Goal: Task Accomplishment & Management: Complete application form

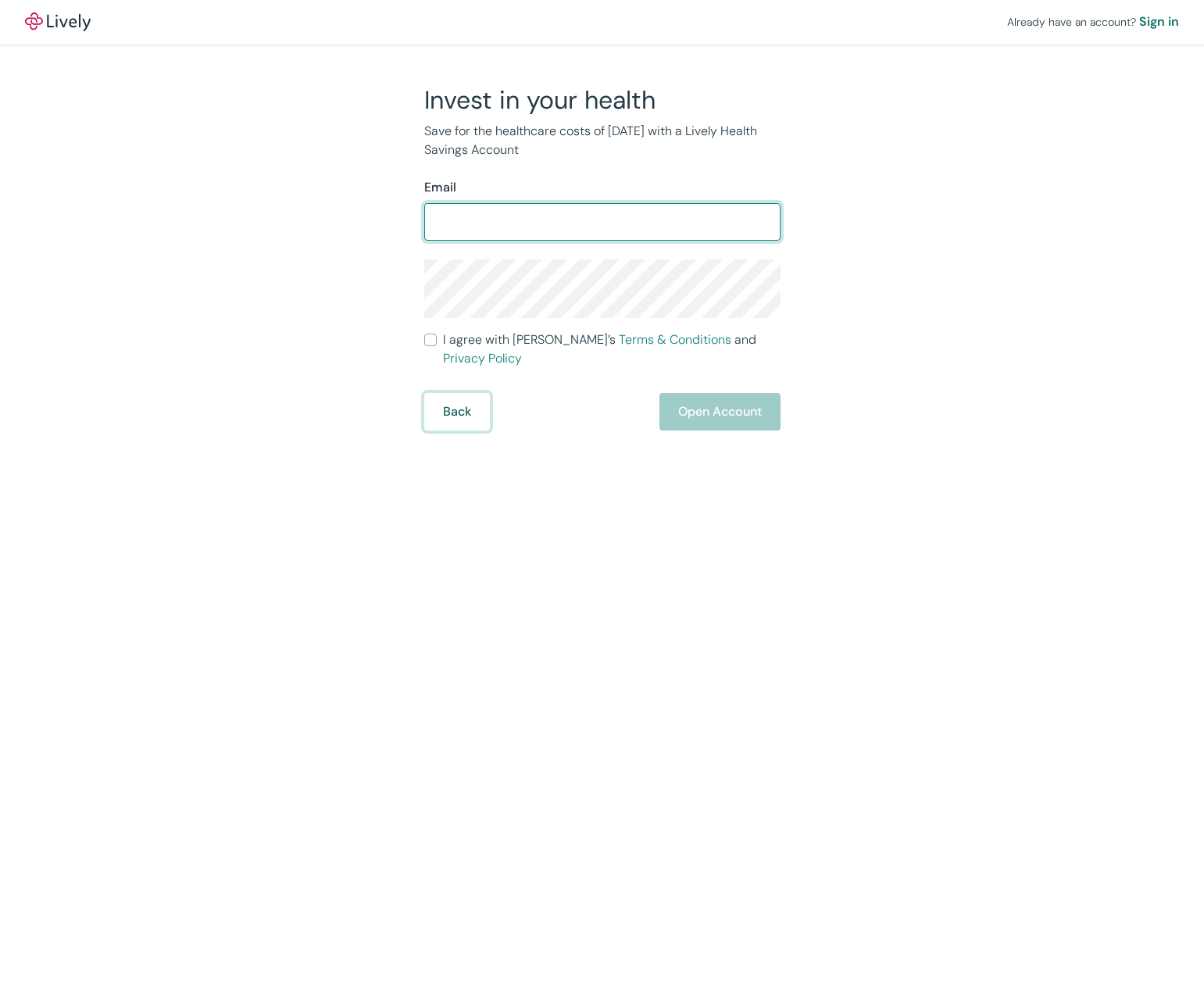
click at [466, 400] on form "Email ​ I agree with Lively’s Terms & Conditions and Privacy Policy Back Open A…" at bounding box center [602, 303] width 356 height 252
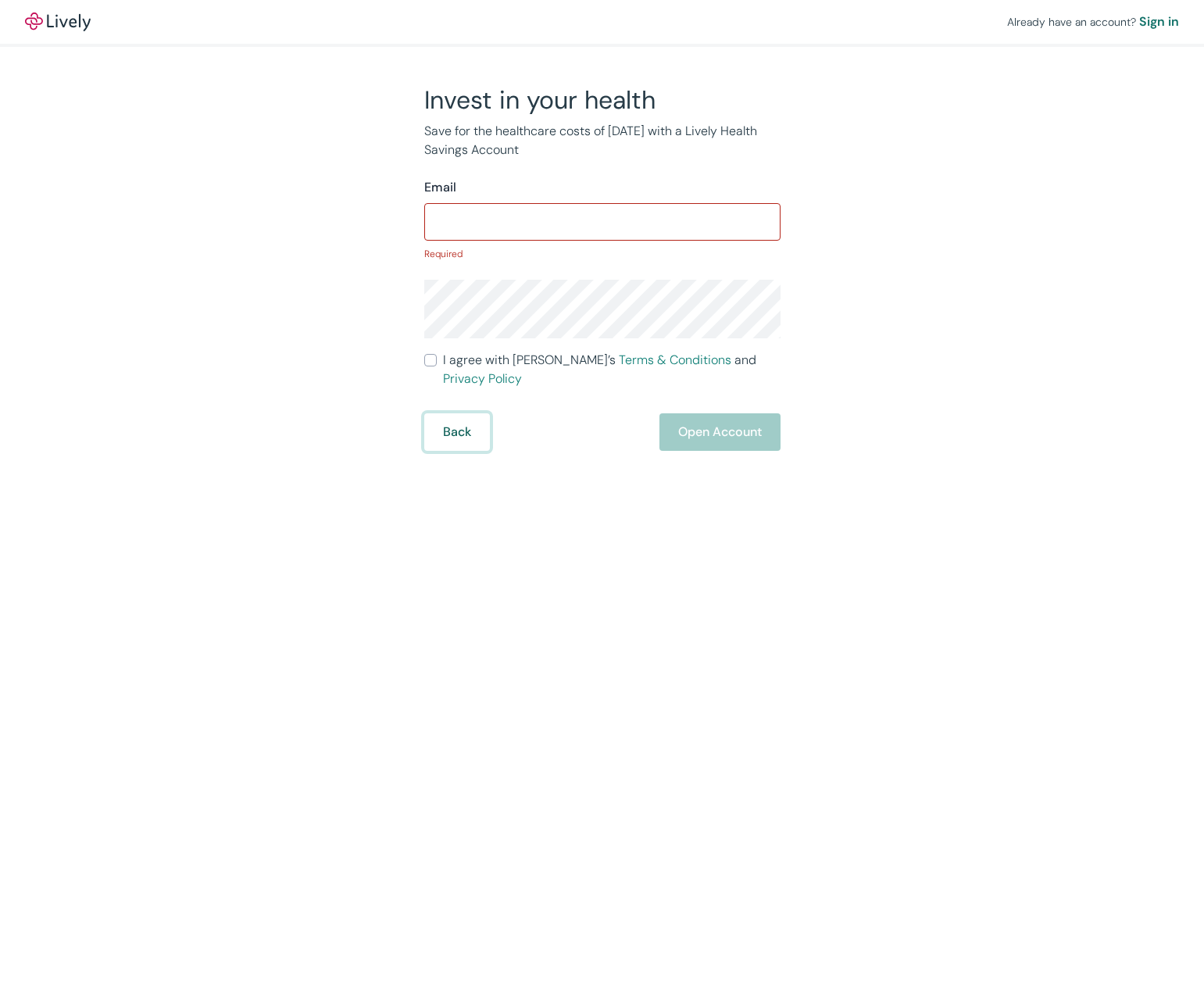
click at [446, 422] on button "Back" at bounding box center [456, 432] width 65 height 38
